Goal: Communication & Community: Answer question/provide support

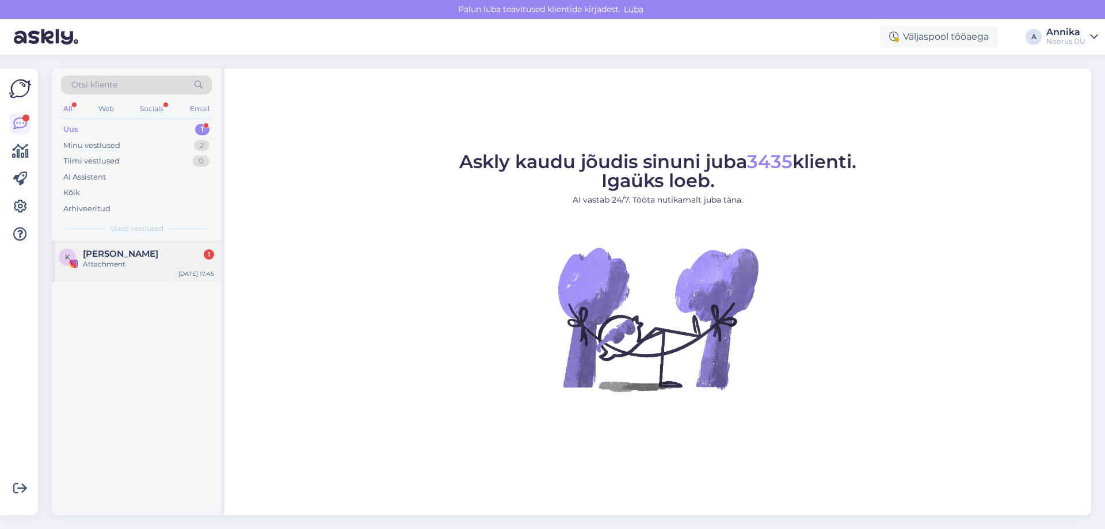
click at [134, 251] on div "[PERSON_NAME] 1" at bounding box center [148, 254] width 131 height 10
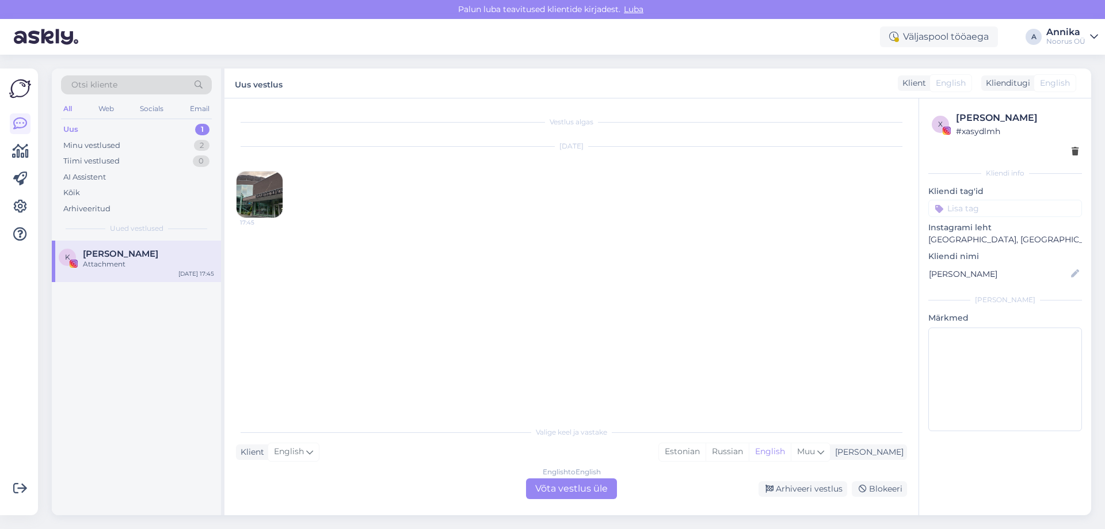
click at [268, 196] on img at bounding box center [260, 194] width 46 height 46
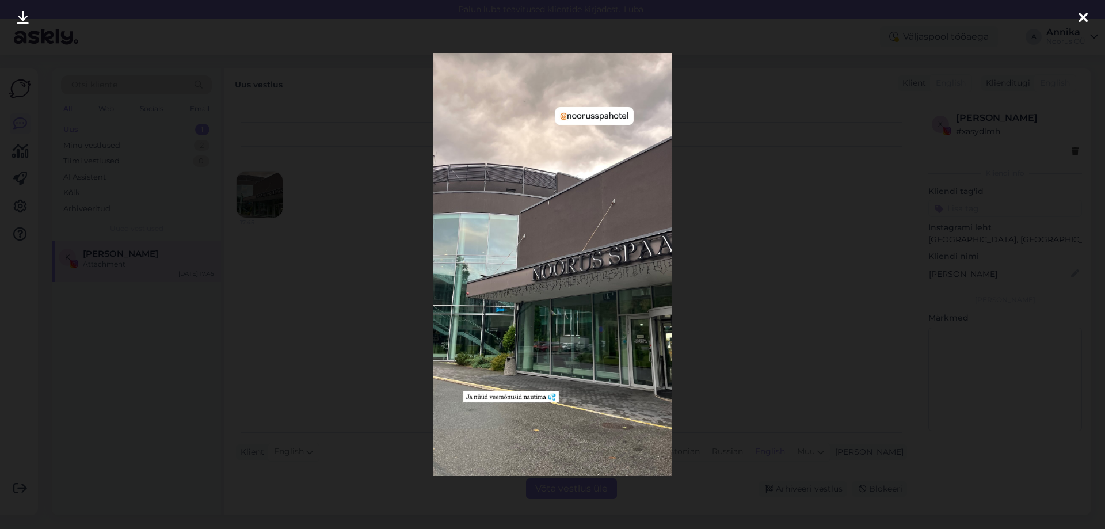
click at [1083, 14] on icon at bounding box center [1082, 18] width 9 height 15
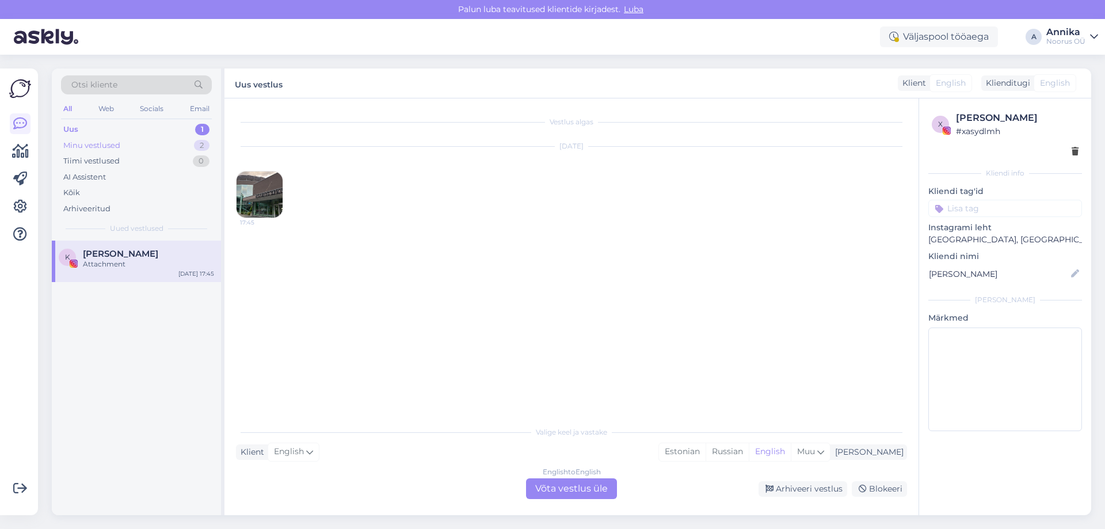
click at [114, 138] on div "Minu vestlused 2" at bounding box center [136, 146] width 151 height 16
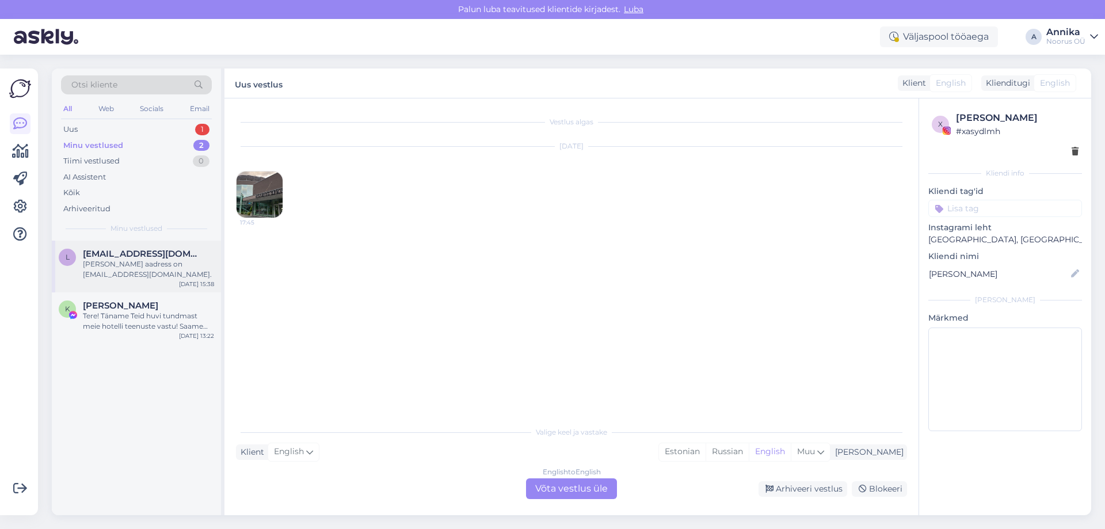
click at [172, 278] on div "[PERSON_NAME] aadress on [EMAIL_ADDRESS][DOMAIN_NAME]." at bounding box center [148, 269] width 131 height 21
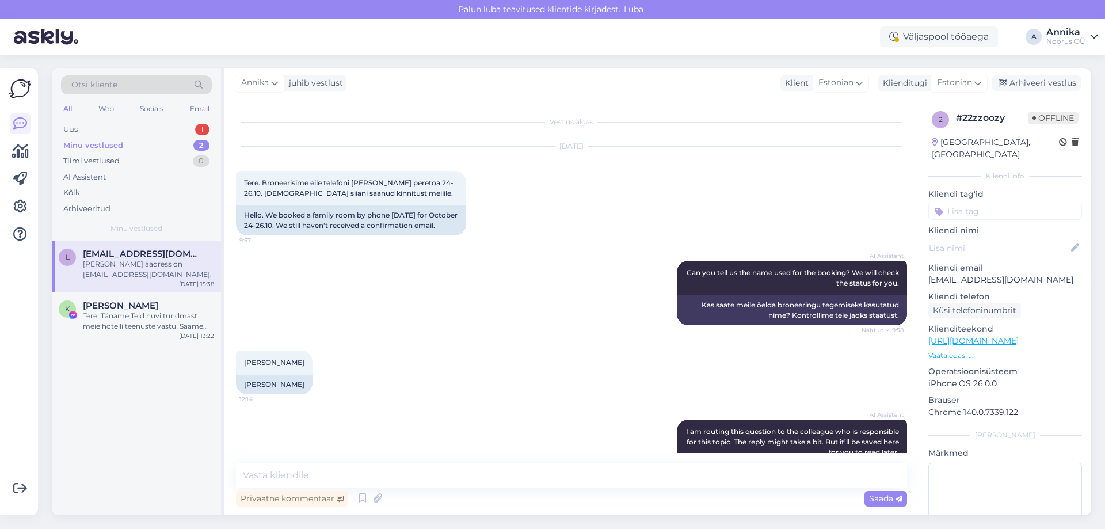
scroll to position [215, 0]
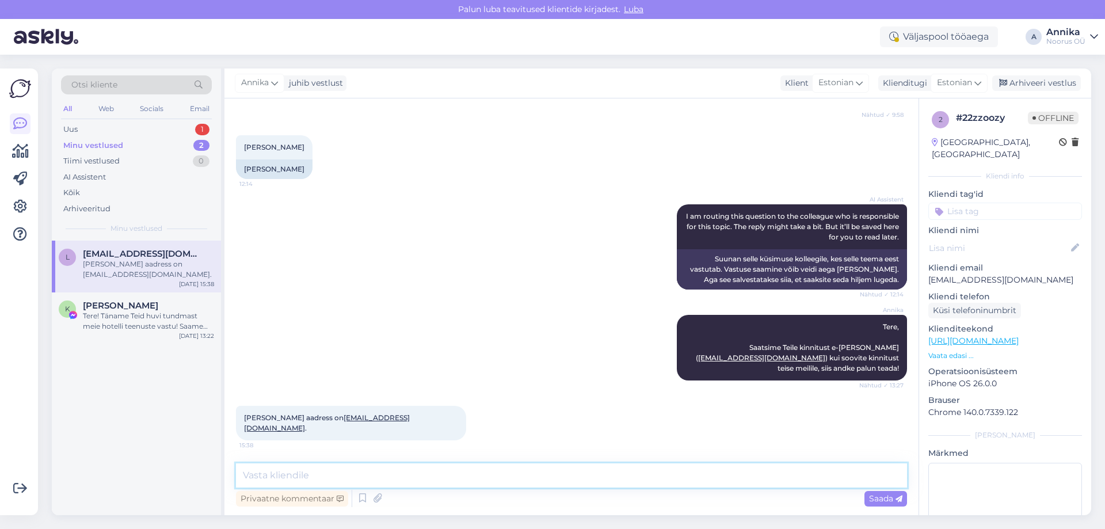
click at [409, 471] on textarea at bounding box center [571, 475] width 671 height 24
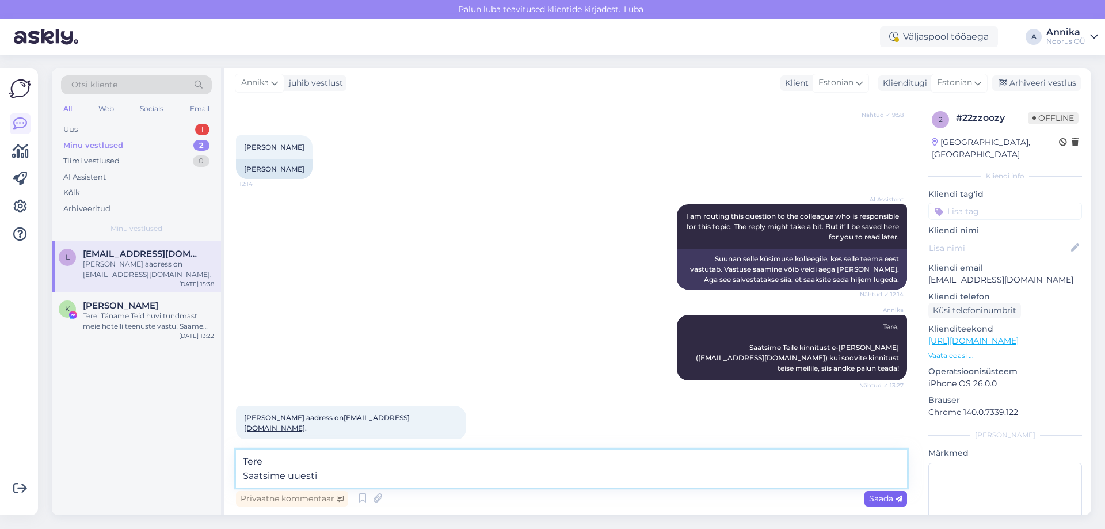
type textarea "Tere Saatsime uuesti"
click at [870, 493] on div "Saada" at bounding box center [885, 499] width 43 height 16
